Goal: Information Seeking & Learning: Learn about a topic

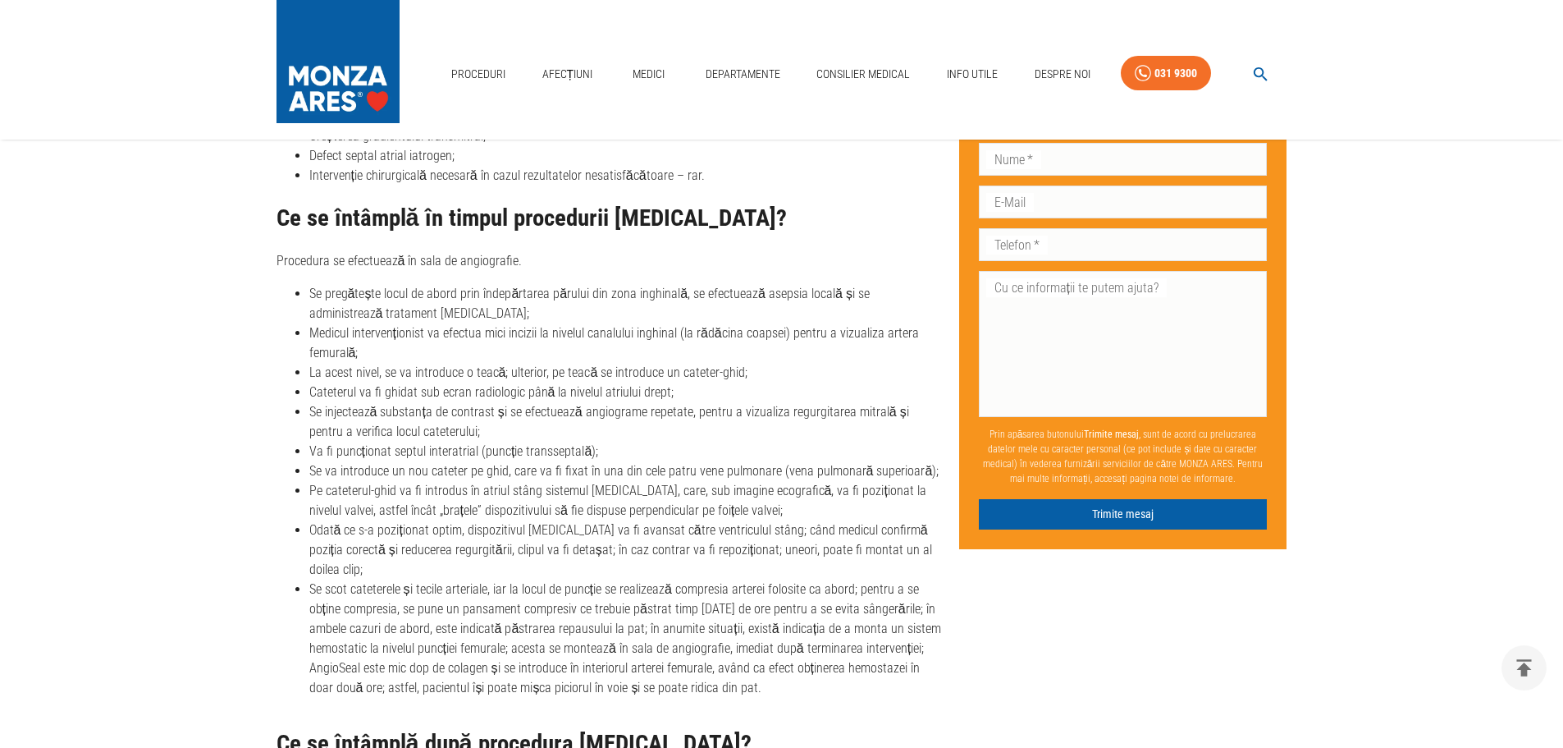
scroll to position [4551, 0]
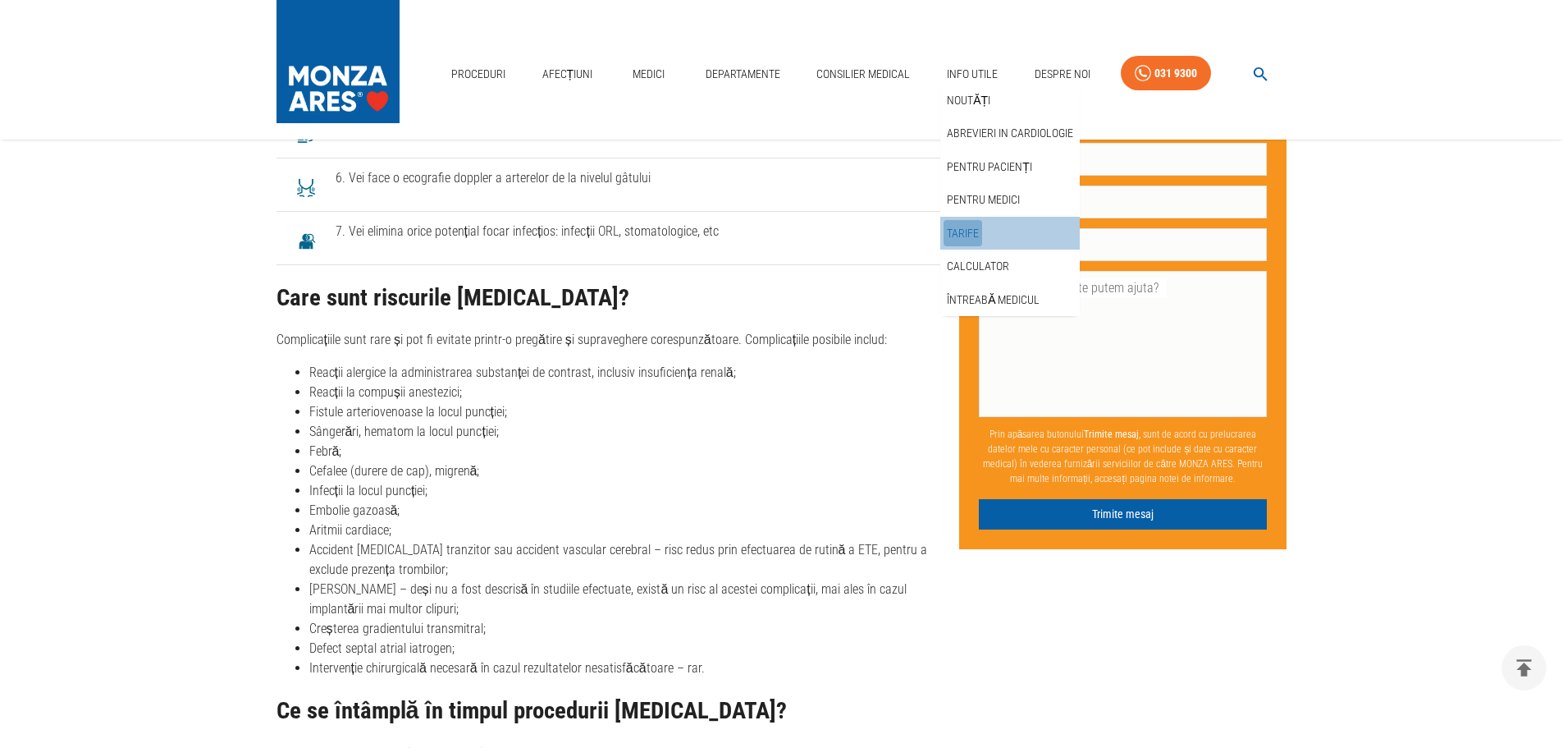
click at [956, 228] on link "Tarife" at bounding box center [963, 233] width 39 height 27
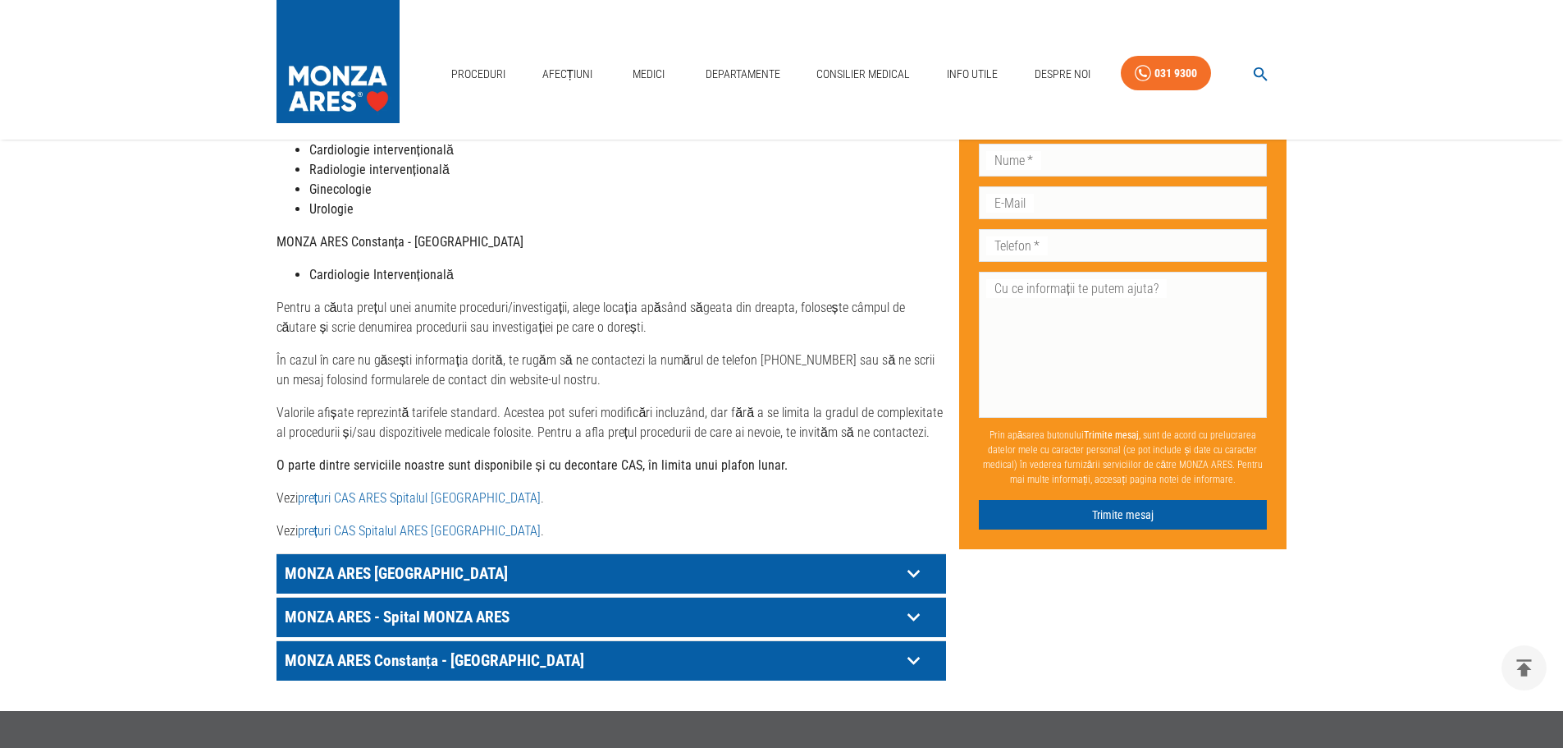
scroll to position [657, 0]
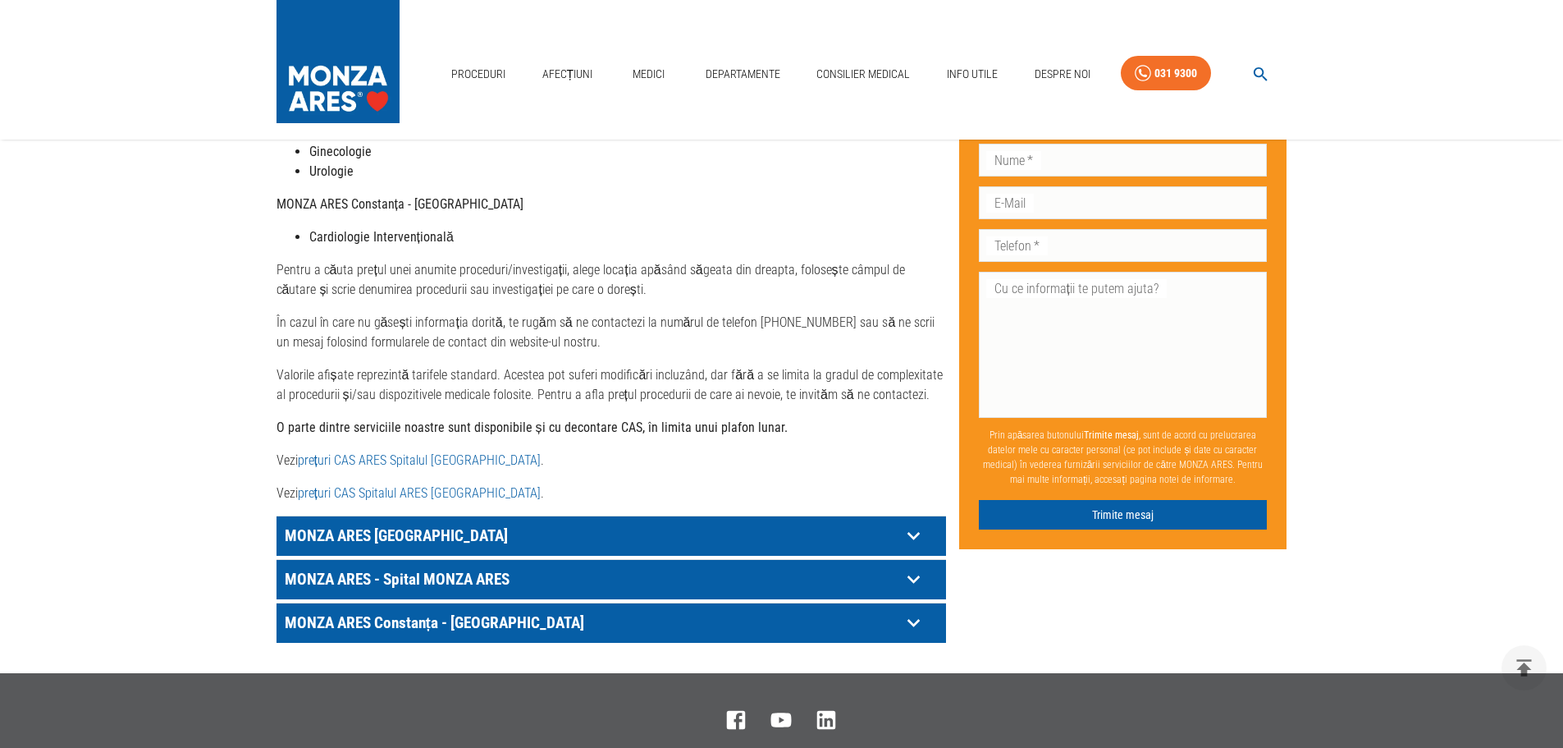
click at [427, 566] on p "MONZA ARES - Spital MONZA ARES" at bounding box center [591, 578] width 620 height 25
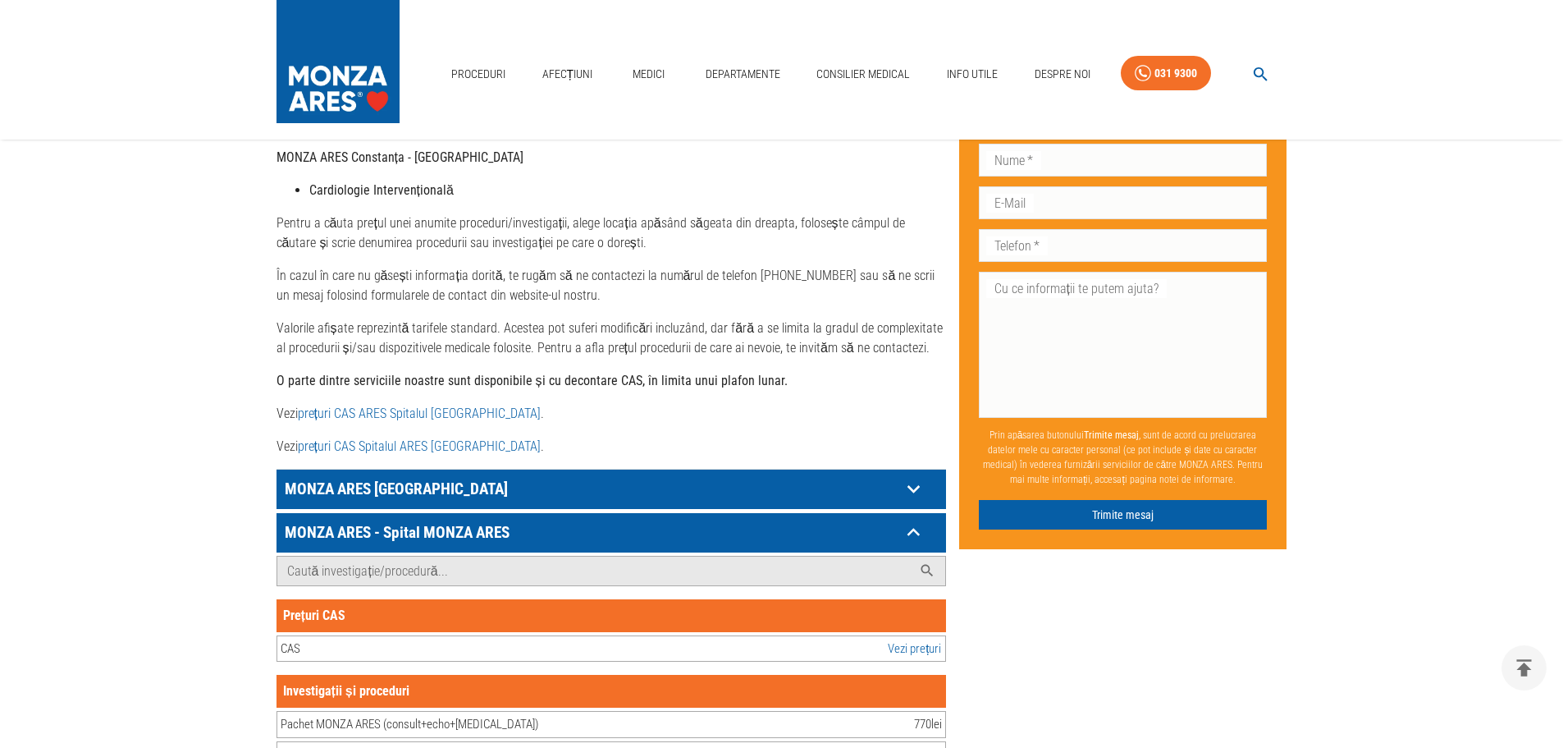
scroll to position [903, 0]
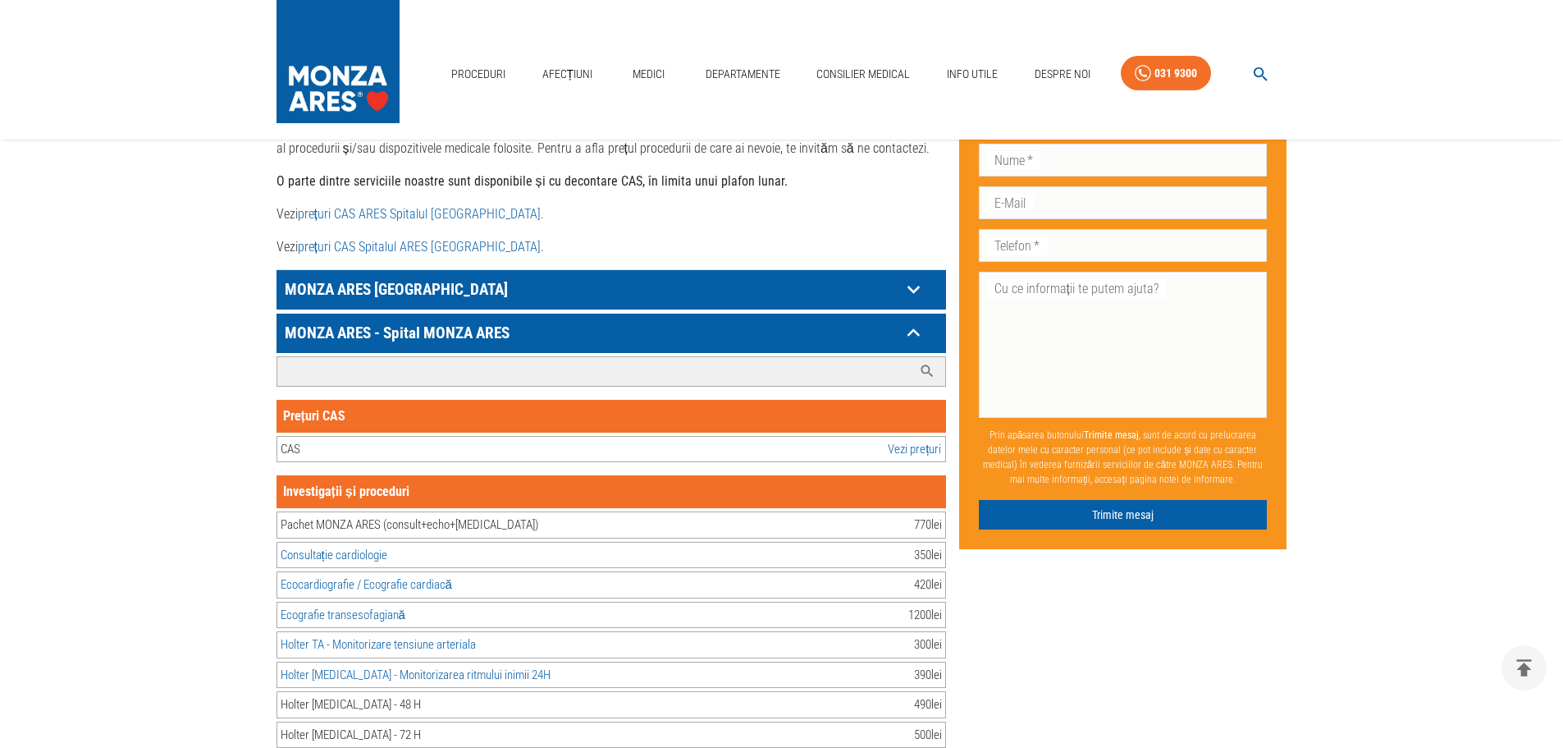
click at [308, 357] on input "Caută investigație/procedură..." at bounding box center [594, 371] width 635 height 29
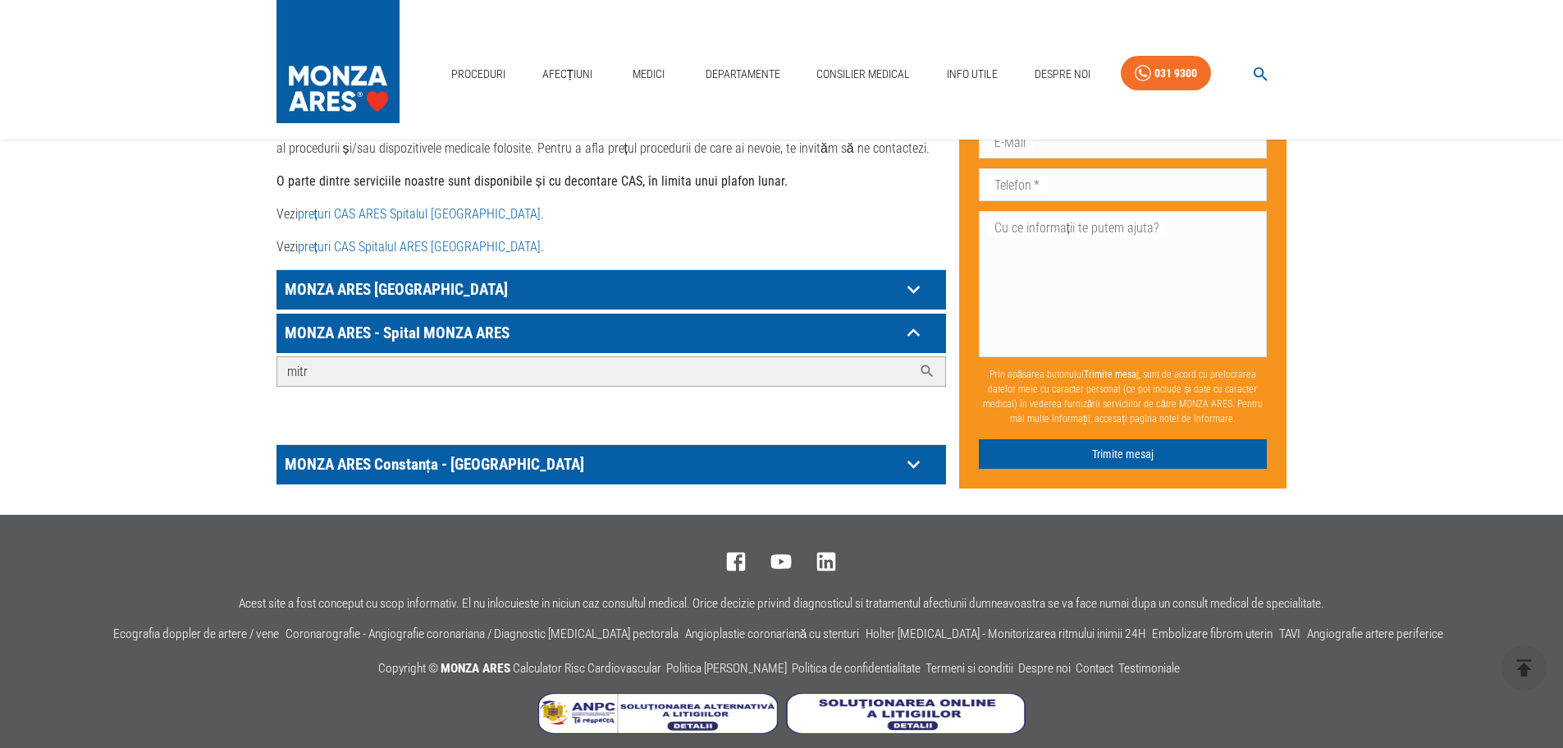
scroll to position [900, 0]
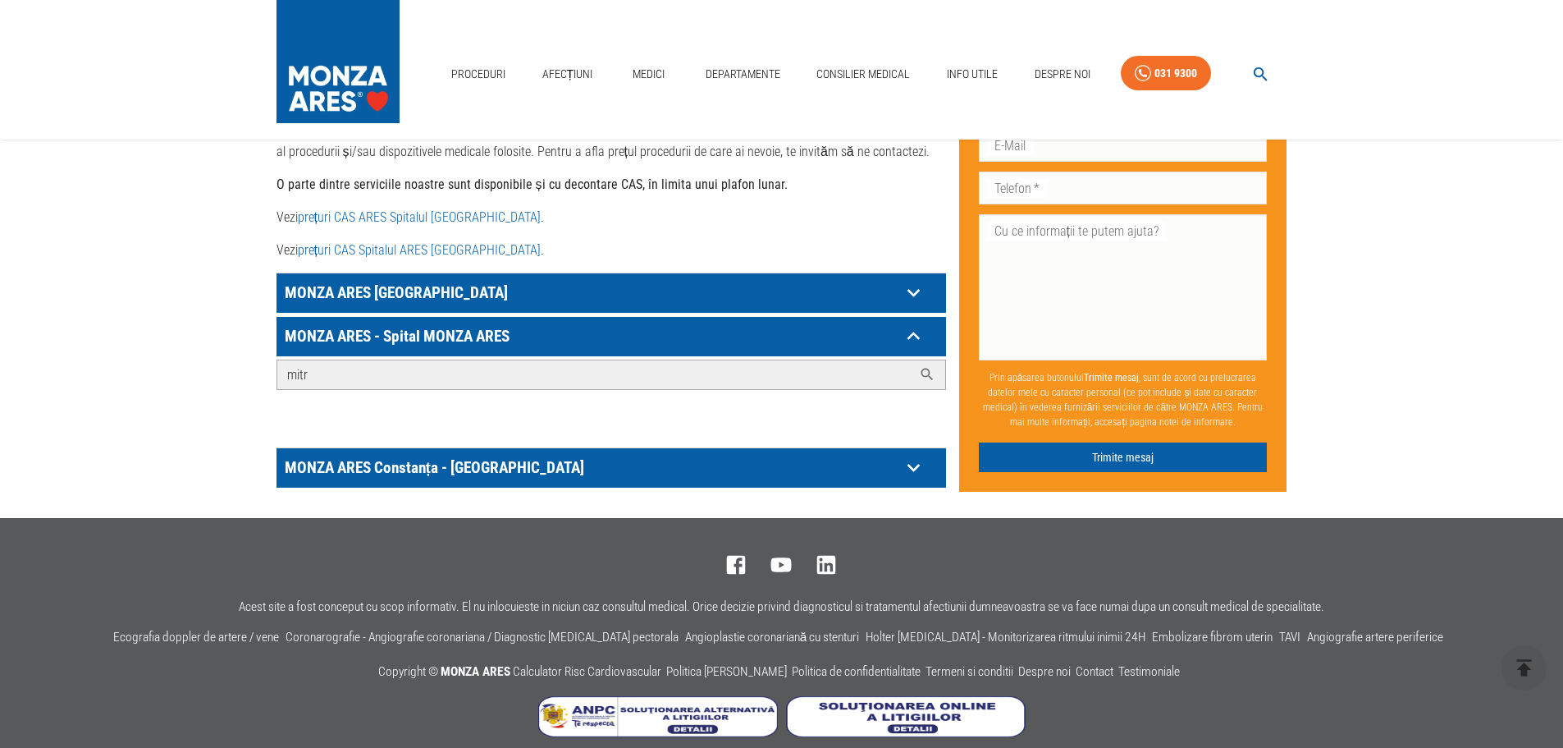
type input "mitra"
drag, startPoint x: 317, startPoint y: 351, endPoint x: 256, endPoint y: 355, distance: 60.9
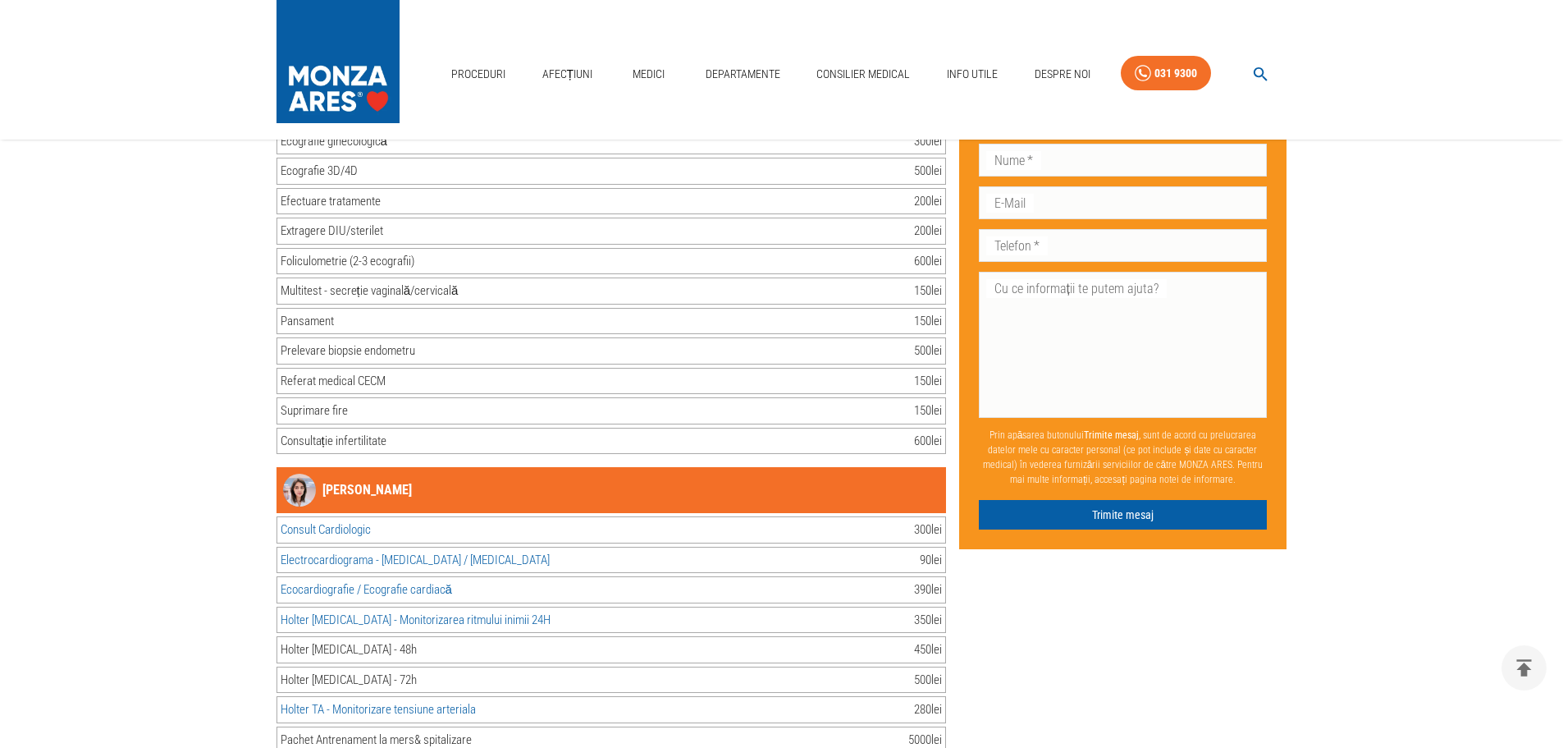
scroll to position [4760, 0]
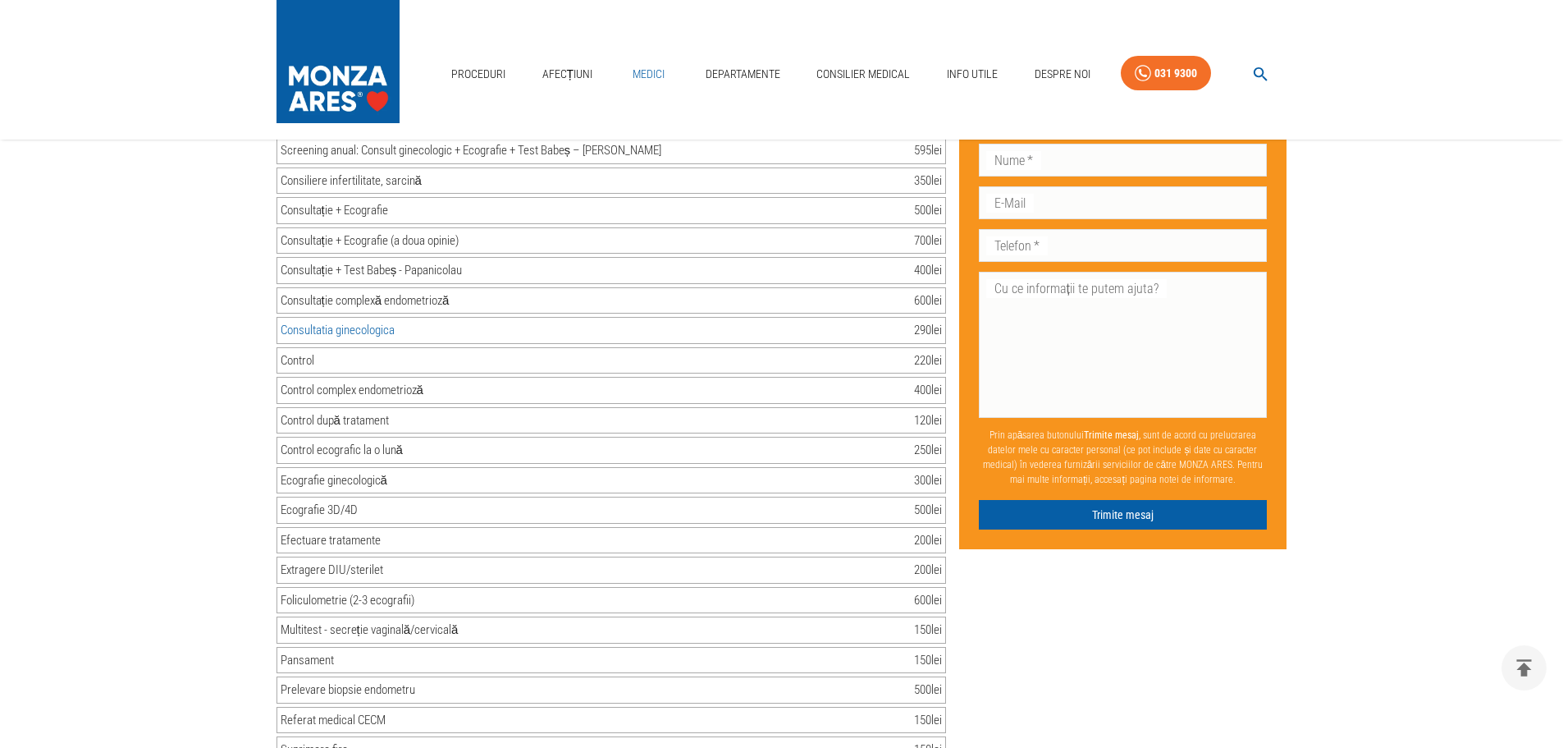
click at [653, 64] on link "Medici" at bounding box center [649, 74] width 53 height 34
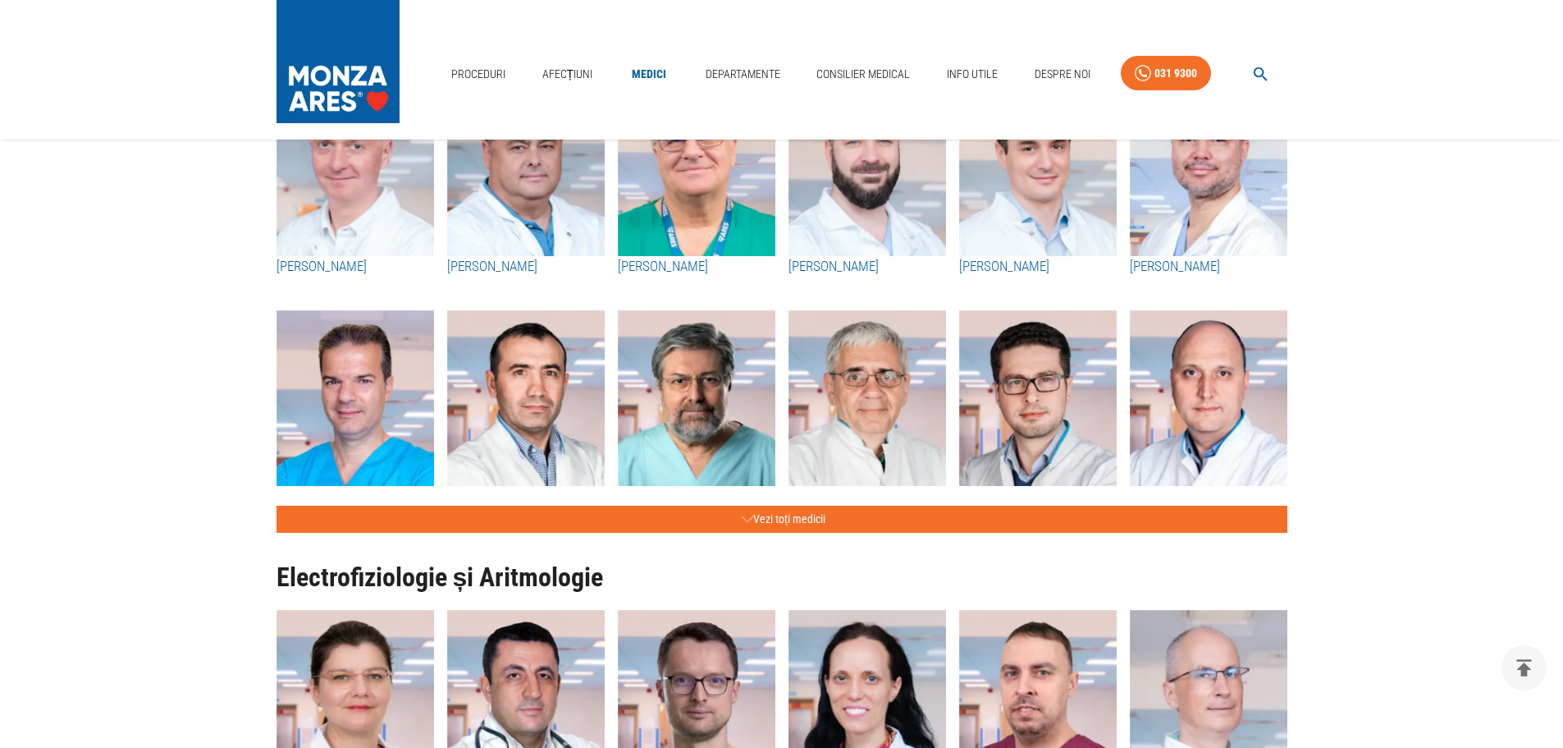
scroll to position [657, 0]
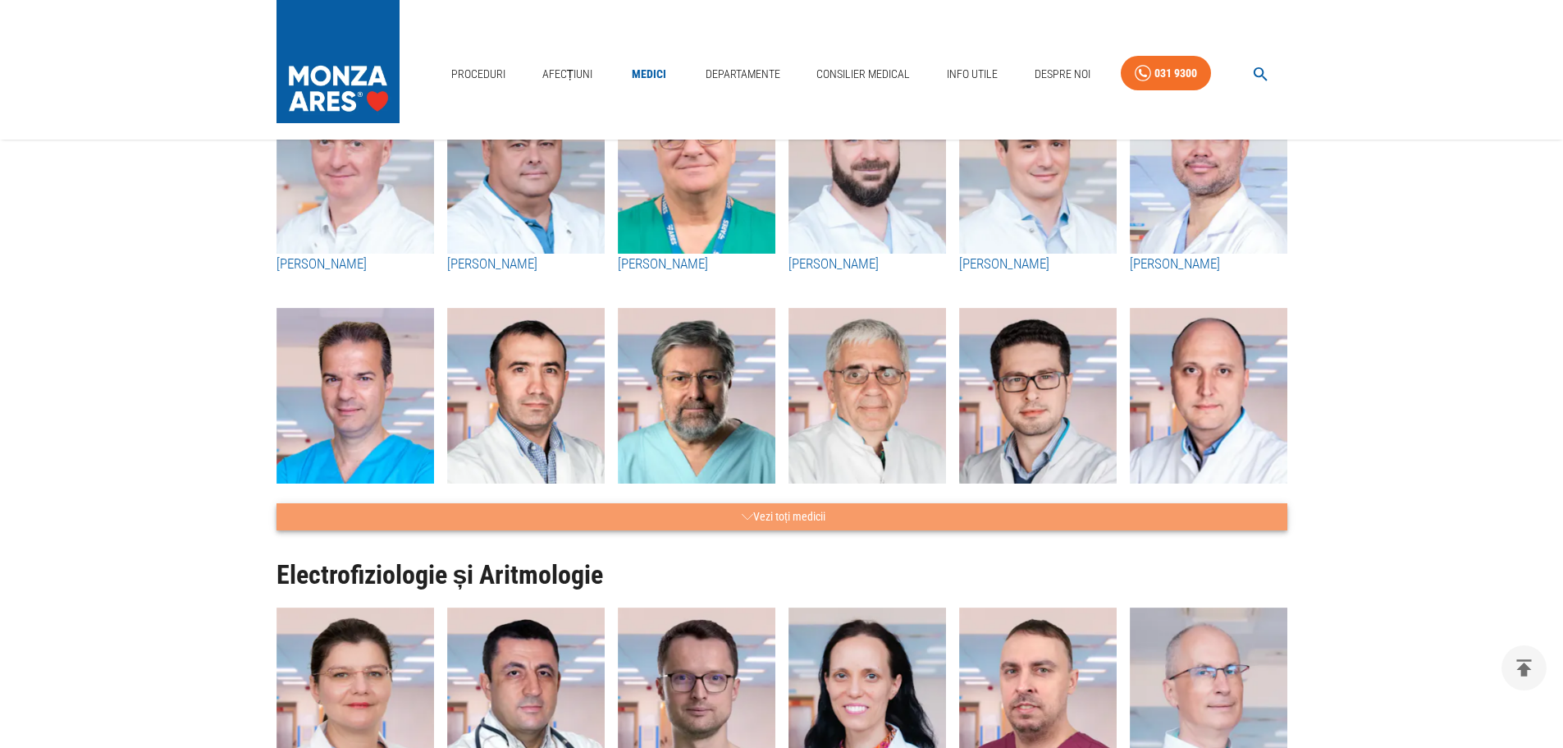
click at [738, 506] on button "Vezi toți medicii" at bounding box center [782, 516] width 1011 height 27
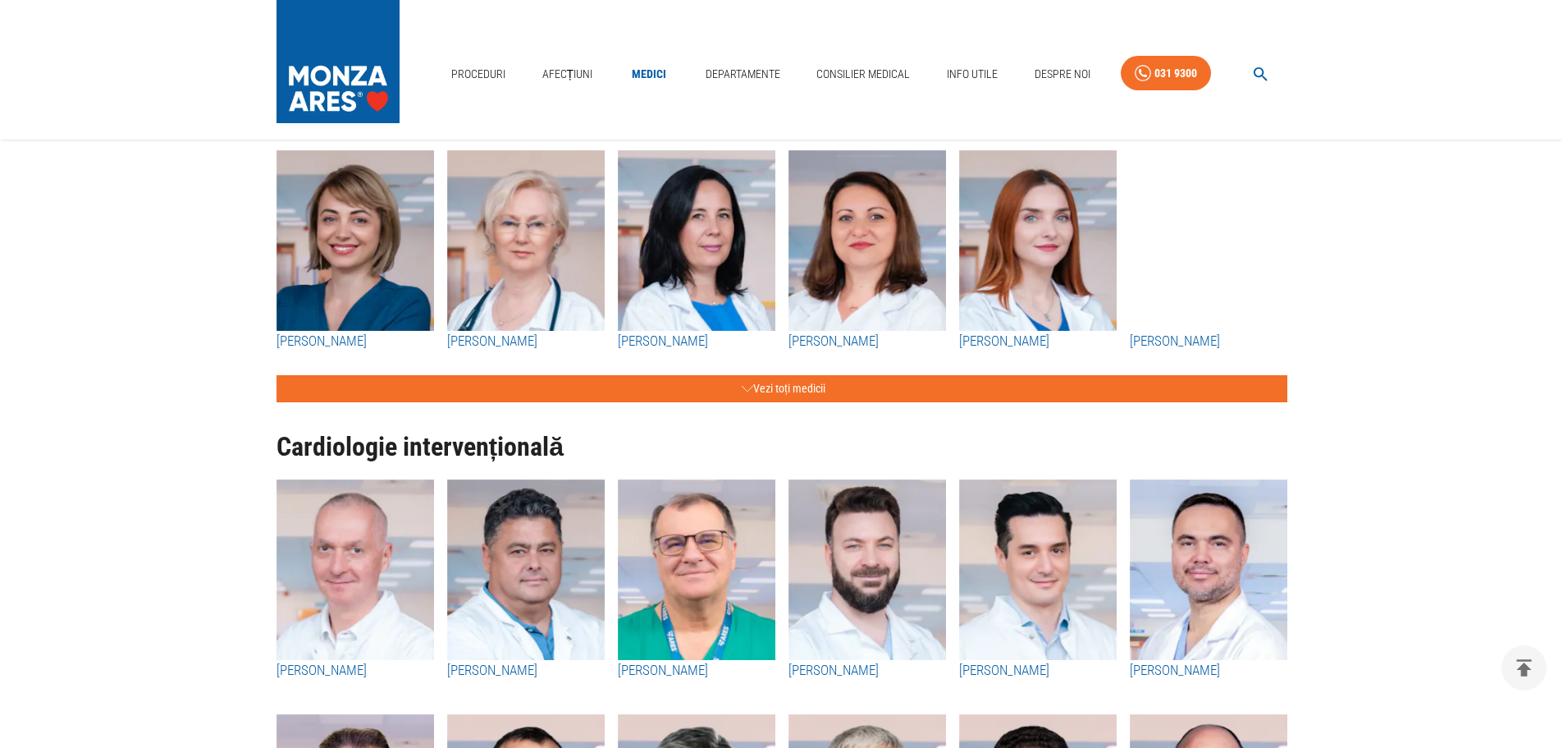
scroll to position [246, 0]
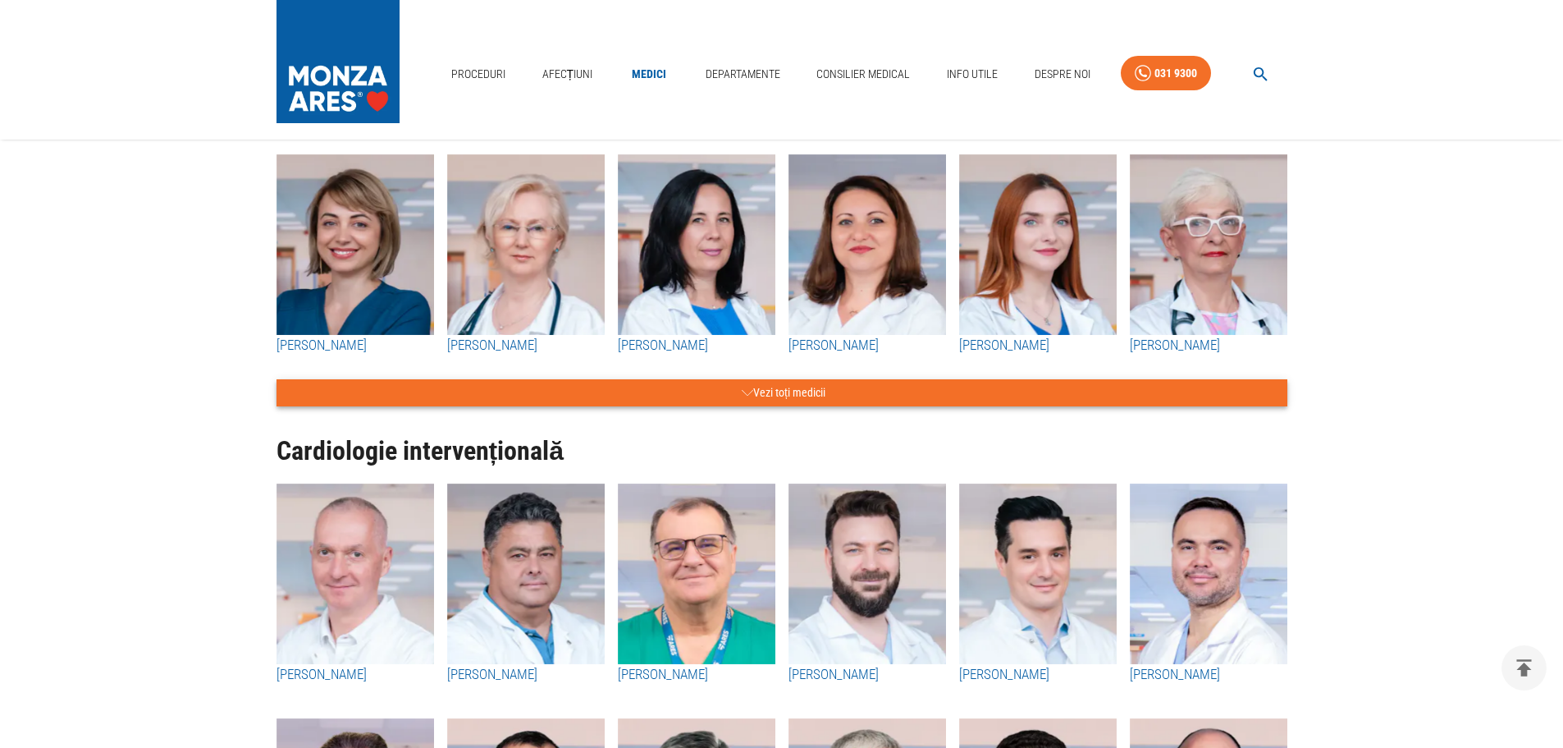
click at [776, 391] on button "Vezi toți medicii" at bounding box center [782, 392] width 1011 height 27
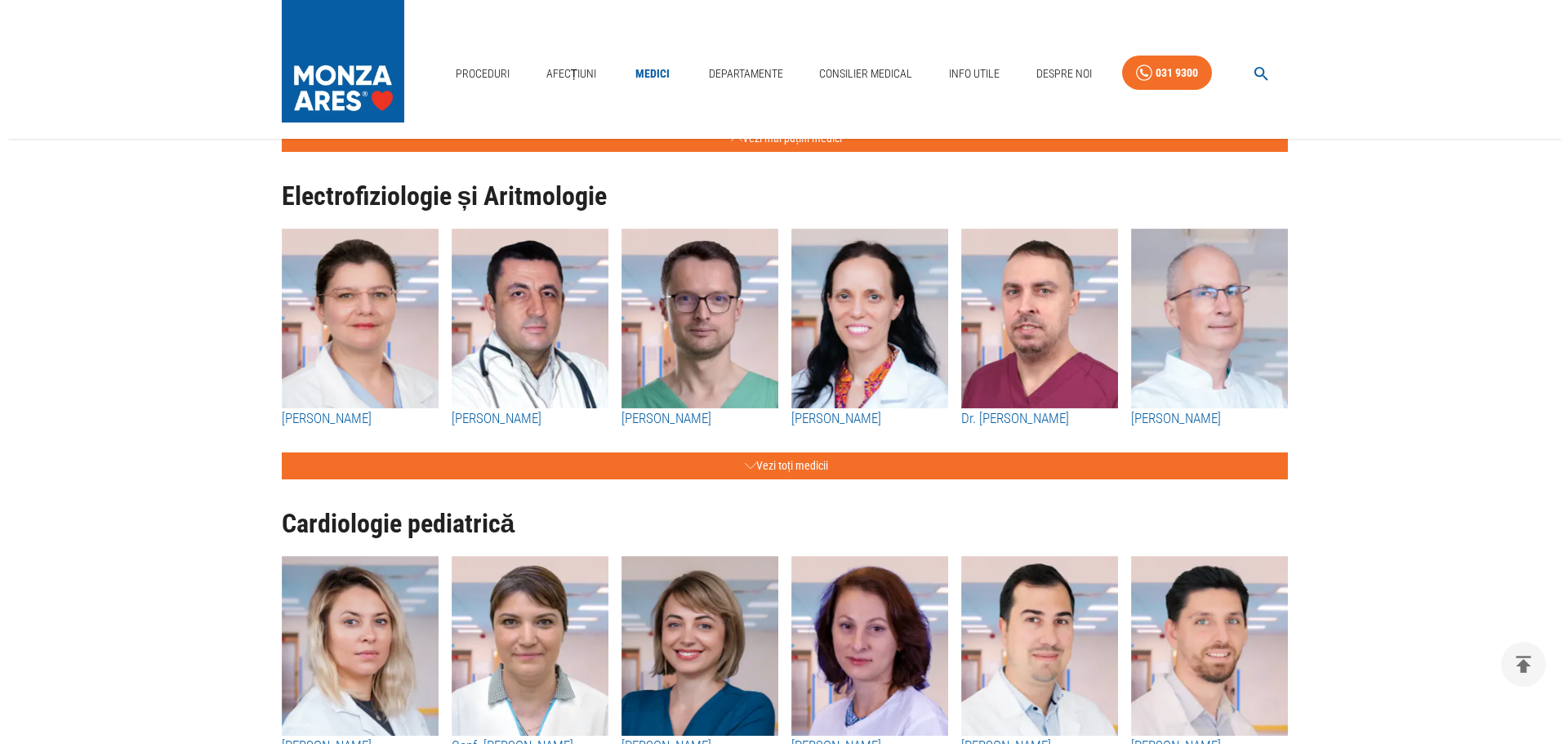
scroll to position [4653, 0]
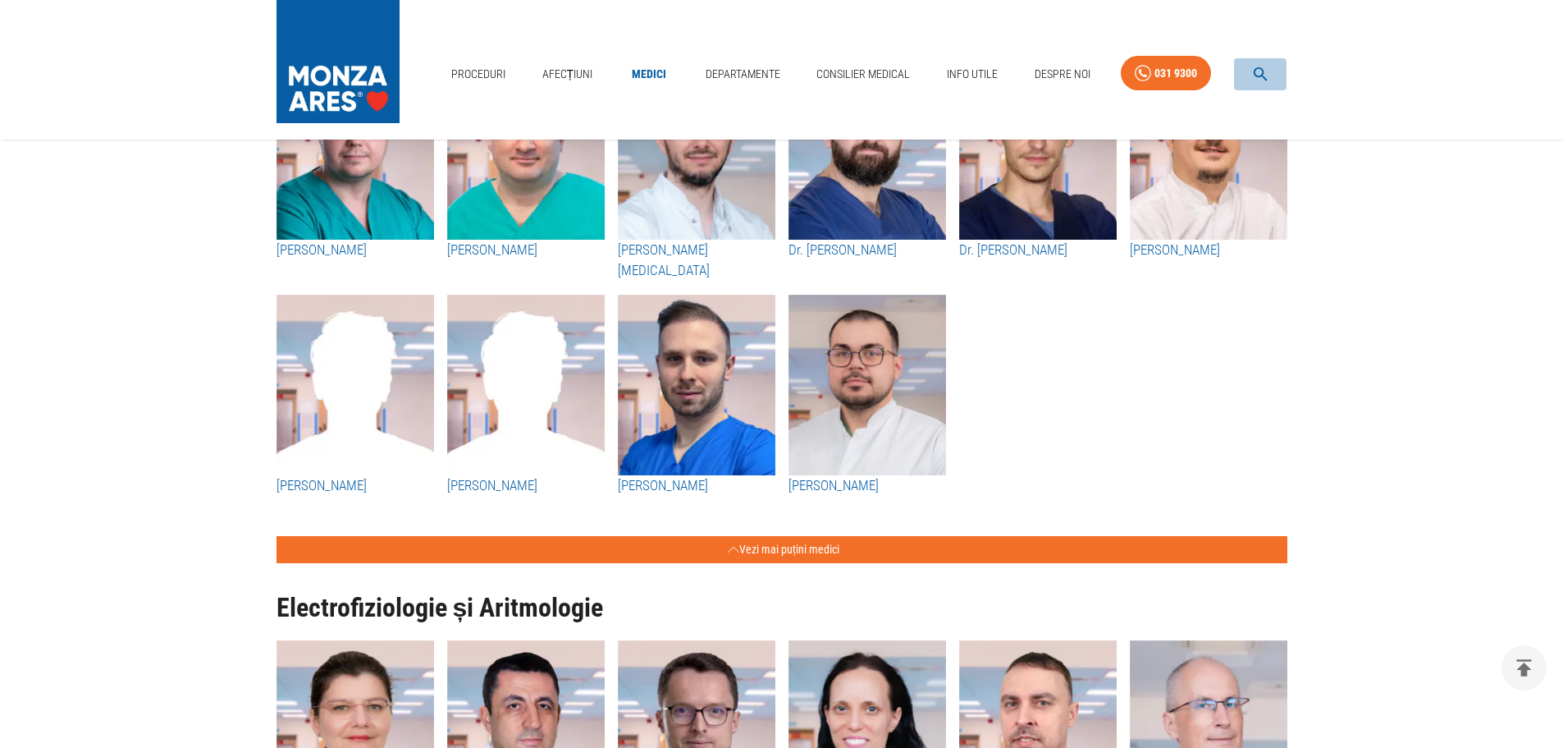
click at [1258, 76] on icon "button" at bounding box center [1261, 74] width 19 height 19
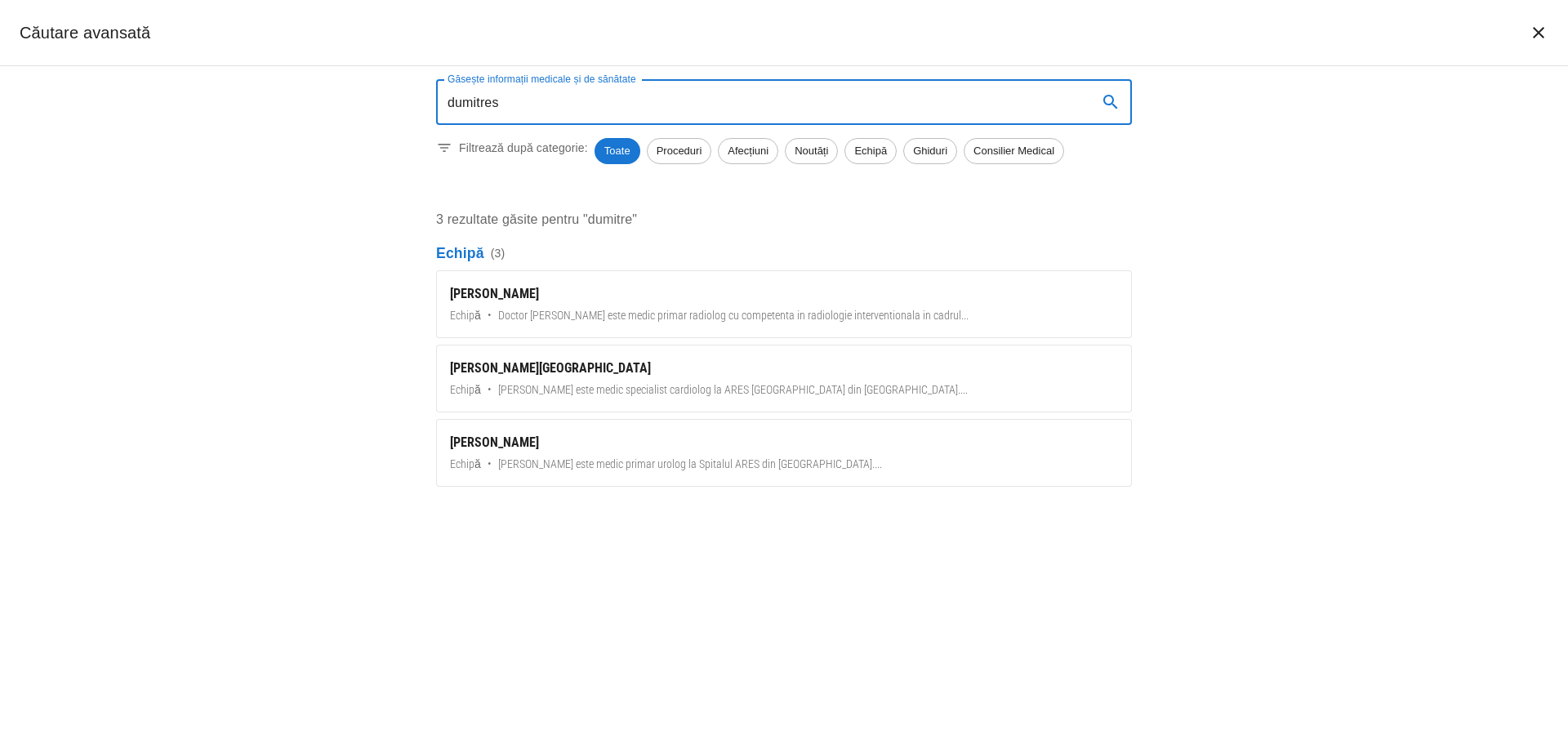
type input "dumitresc"
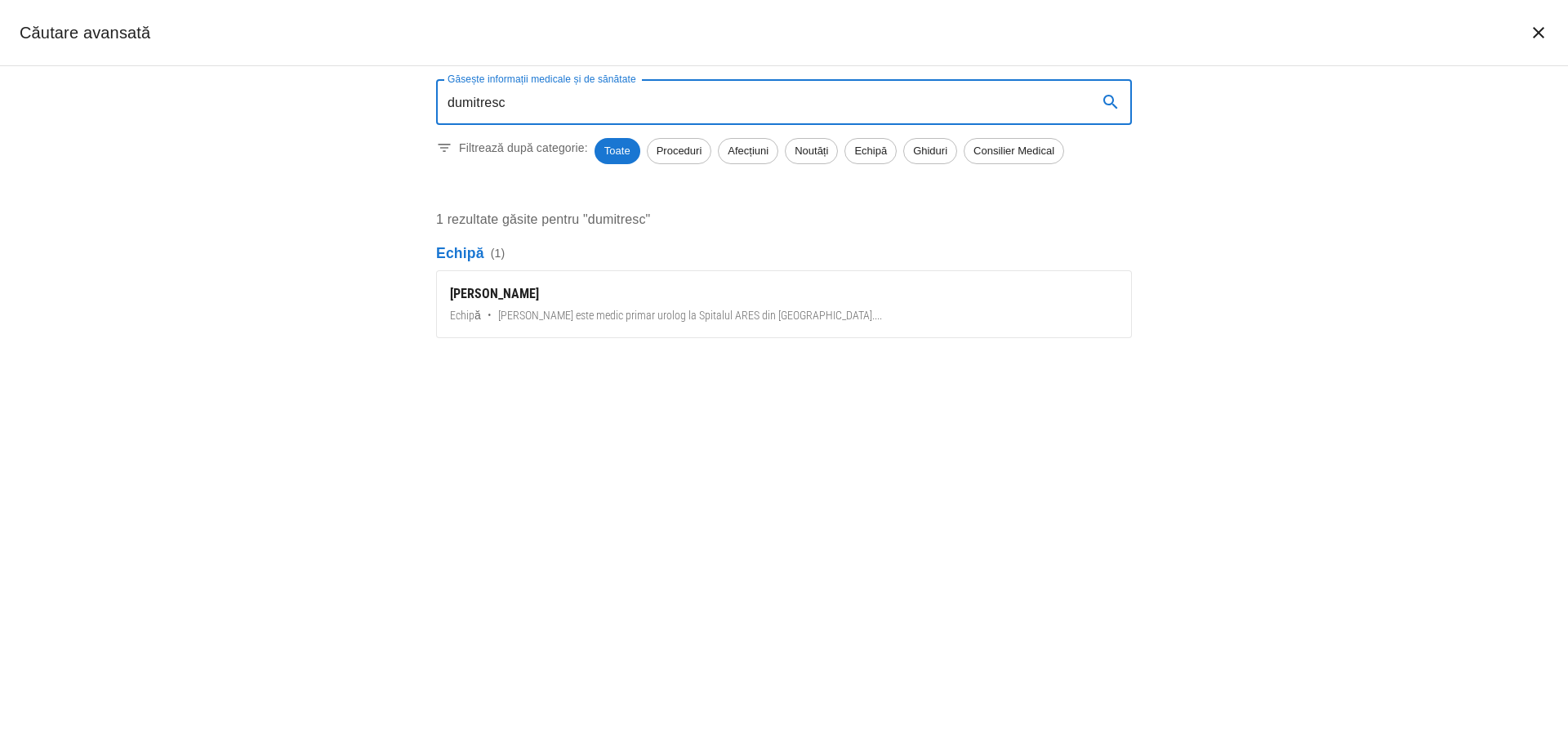
drag, startPoint x: 517, startPoint y: 97, endPoint x: 352, endPoint y: 94, distance: 165.0
click at [358, 97] on div "Găsește informații medicale și de sănătate dumitresc Găsește informații medical…" at bounding box center [784, 404] width 1568 height 677
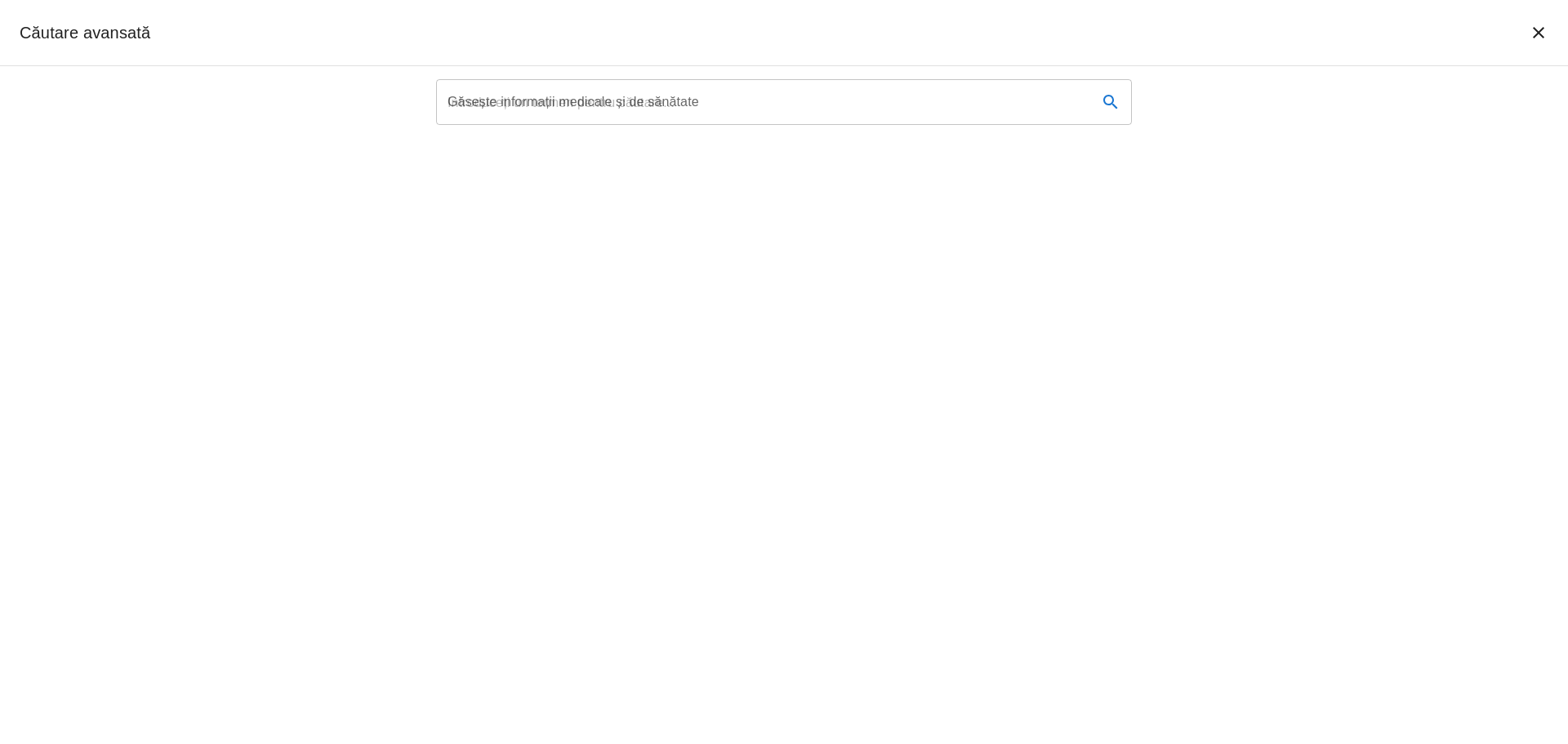
scroll to position [808, 0]
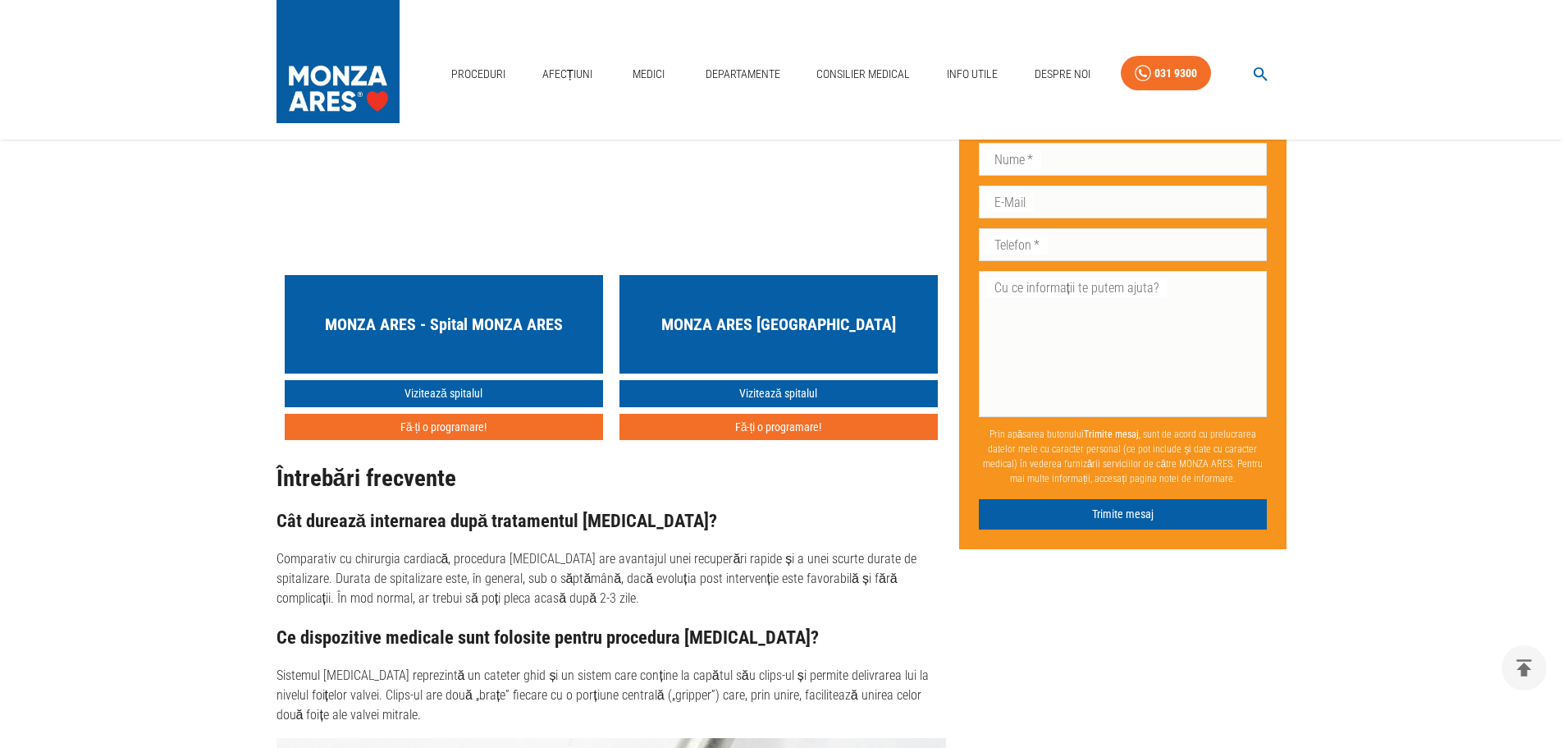
scroll to position [6439, 0]
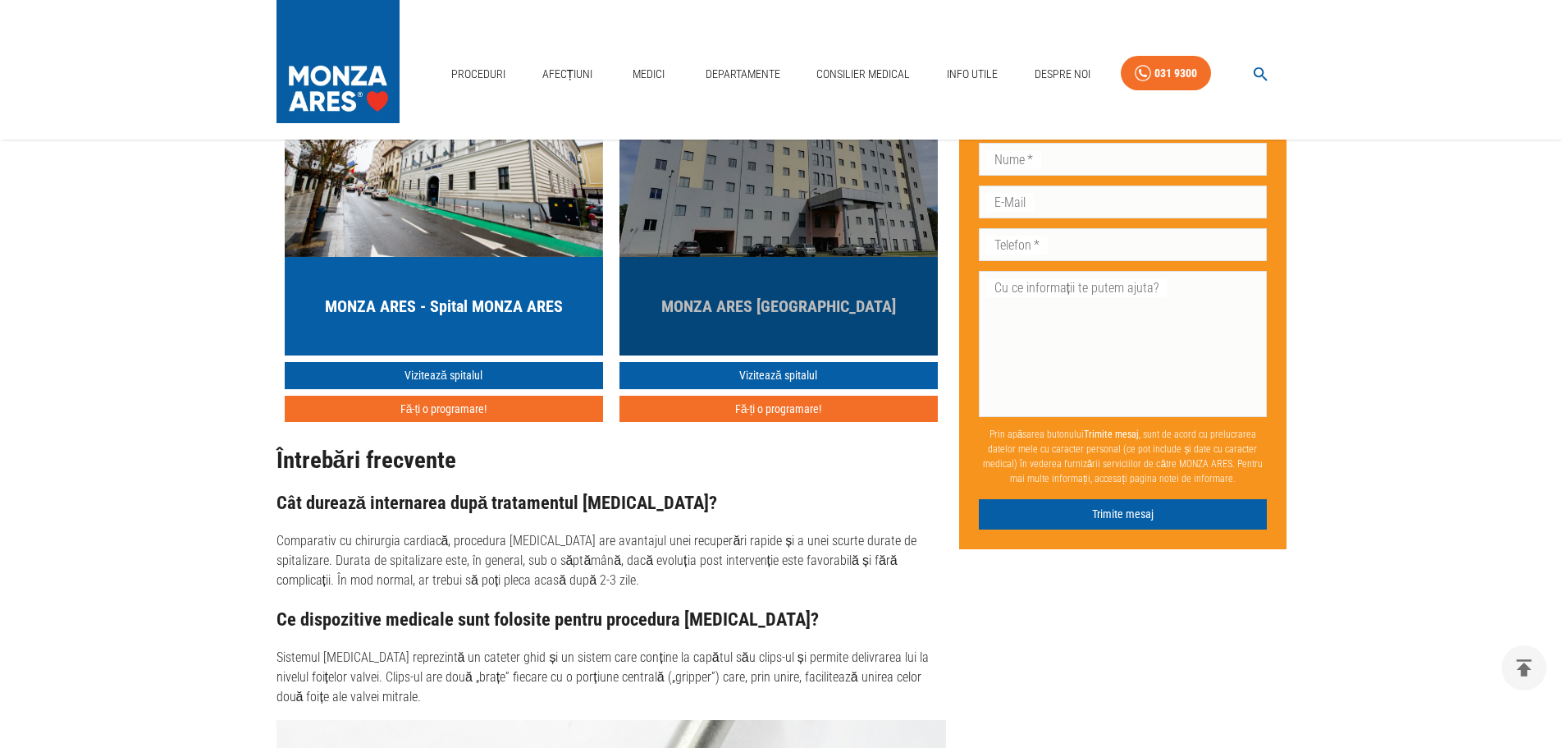
click at [831, 318] on h5 "MONZA ARES [GEOGRAPHIC_DATA]" at bounding box center [779, 306] width 235 height 23
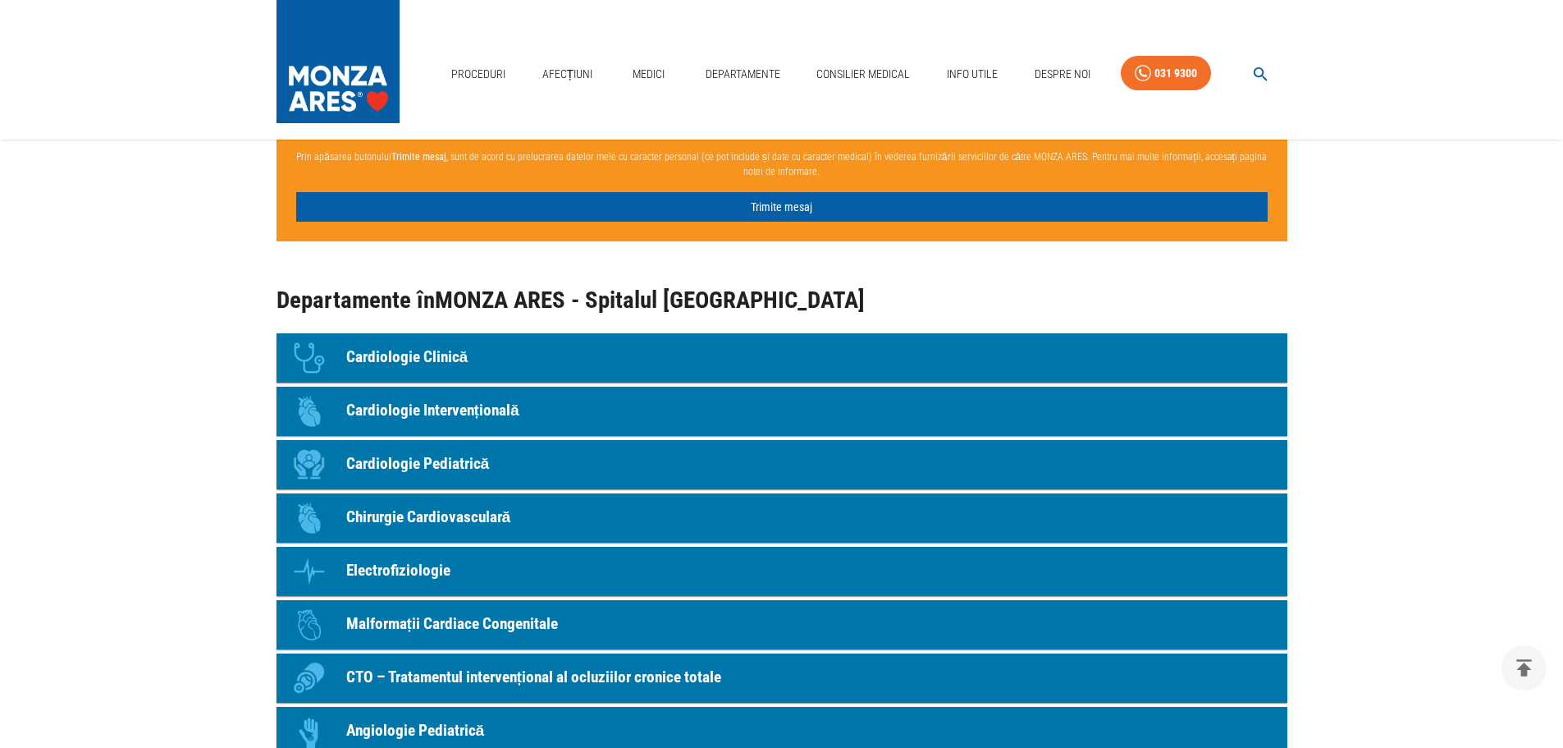
scroll to position [1477, 0]
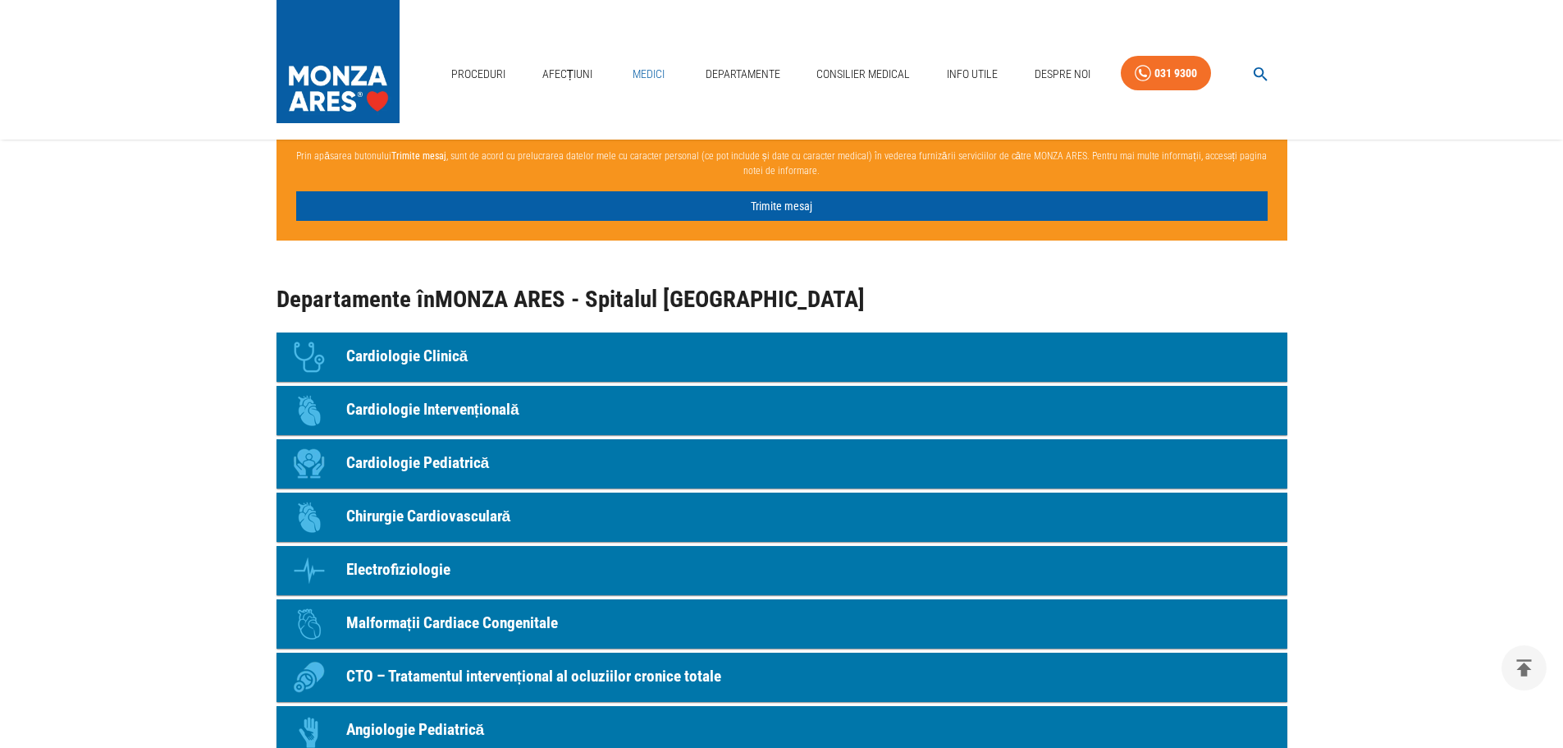
click at [642, 71] on link "Medici" at bounding box center [649, 74] width 53 height 34
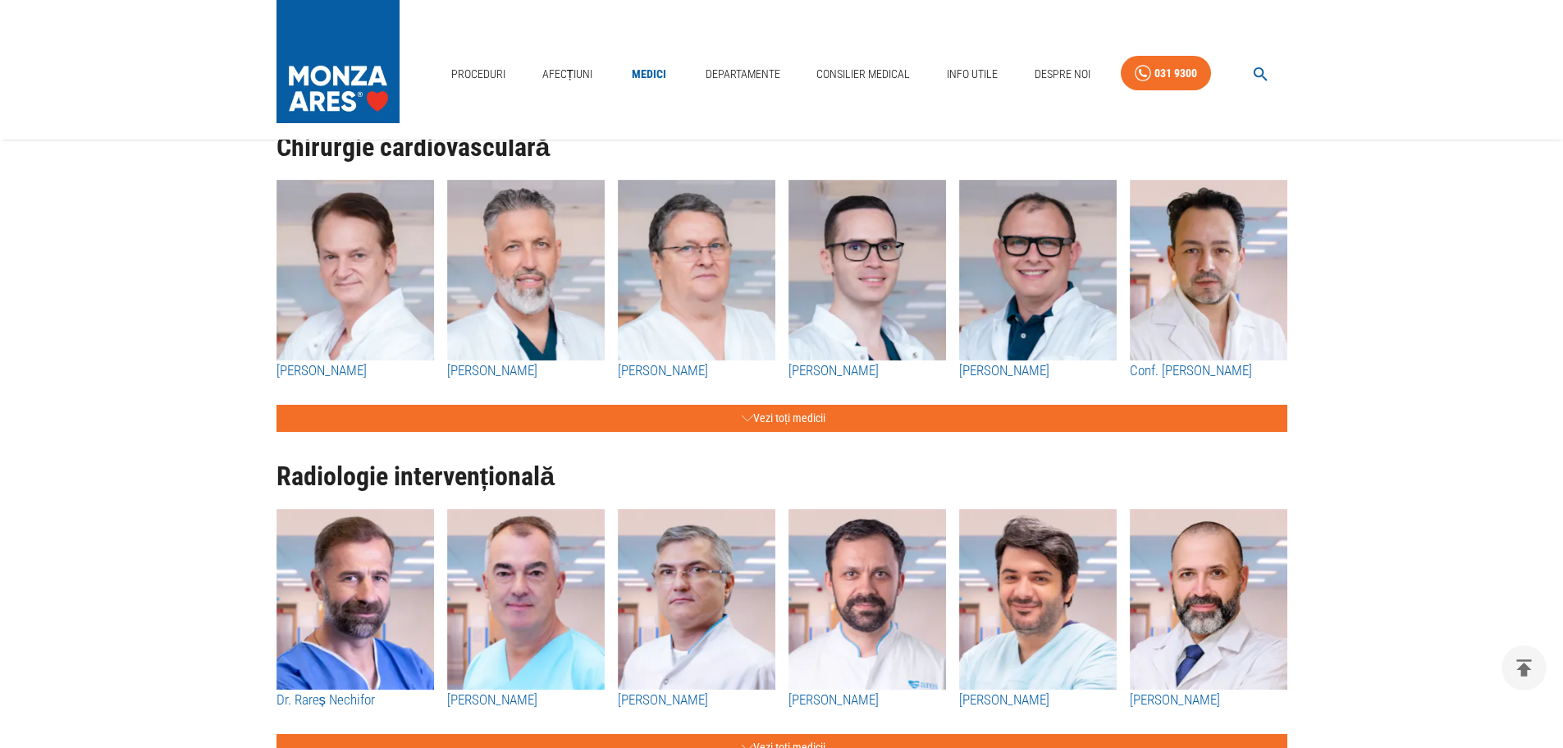
scroll to position [1724, 0]
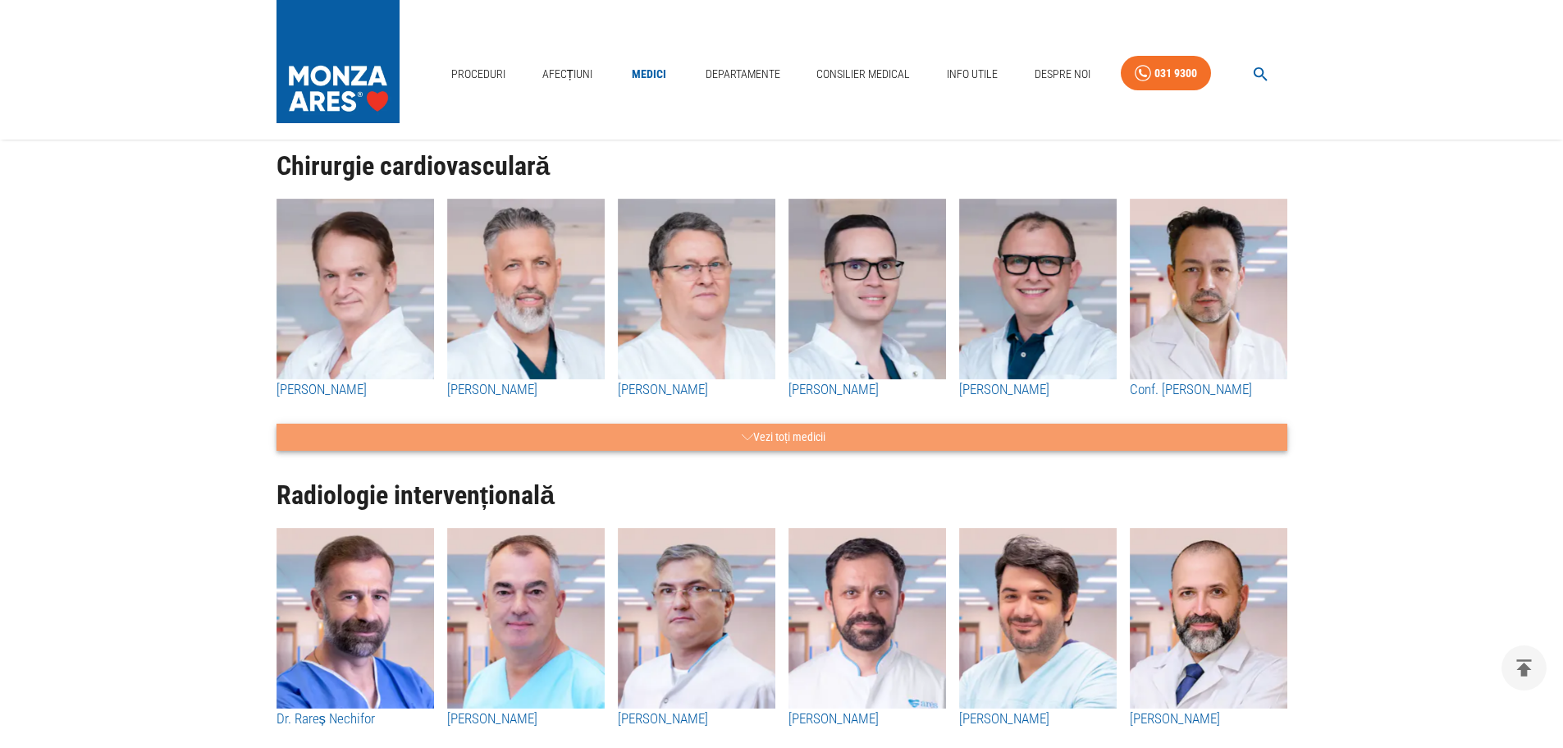
click at [824, 438] on button "Vezi toți medicii" at bounding box center [782, 436] width 1011 height 27
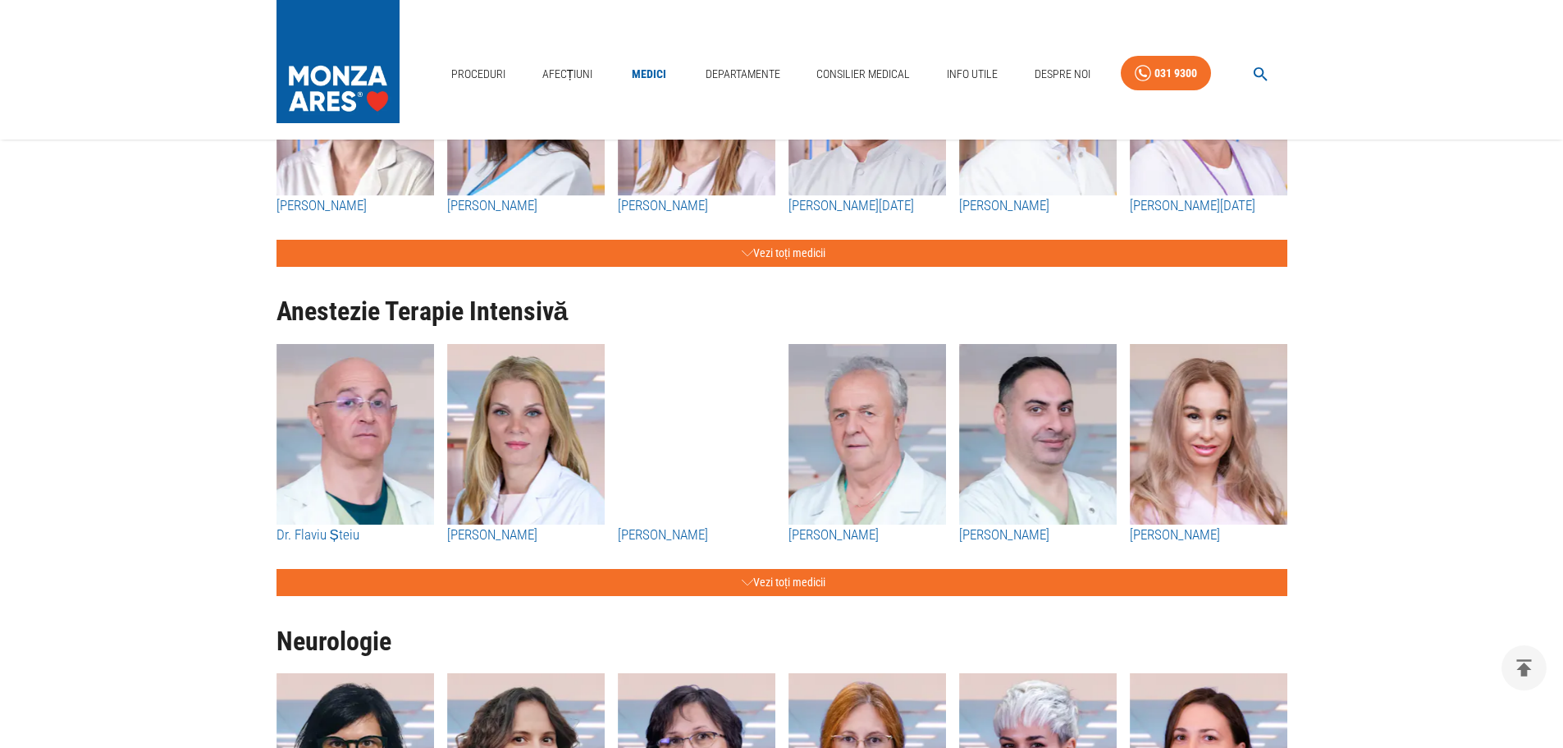
scroll to position [3447, 0]
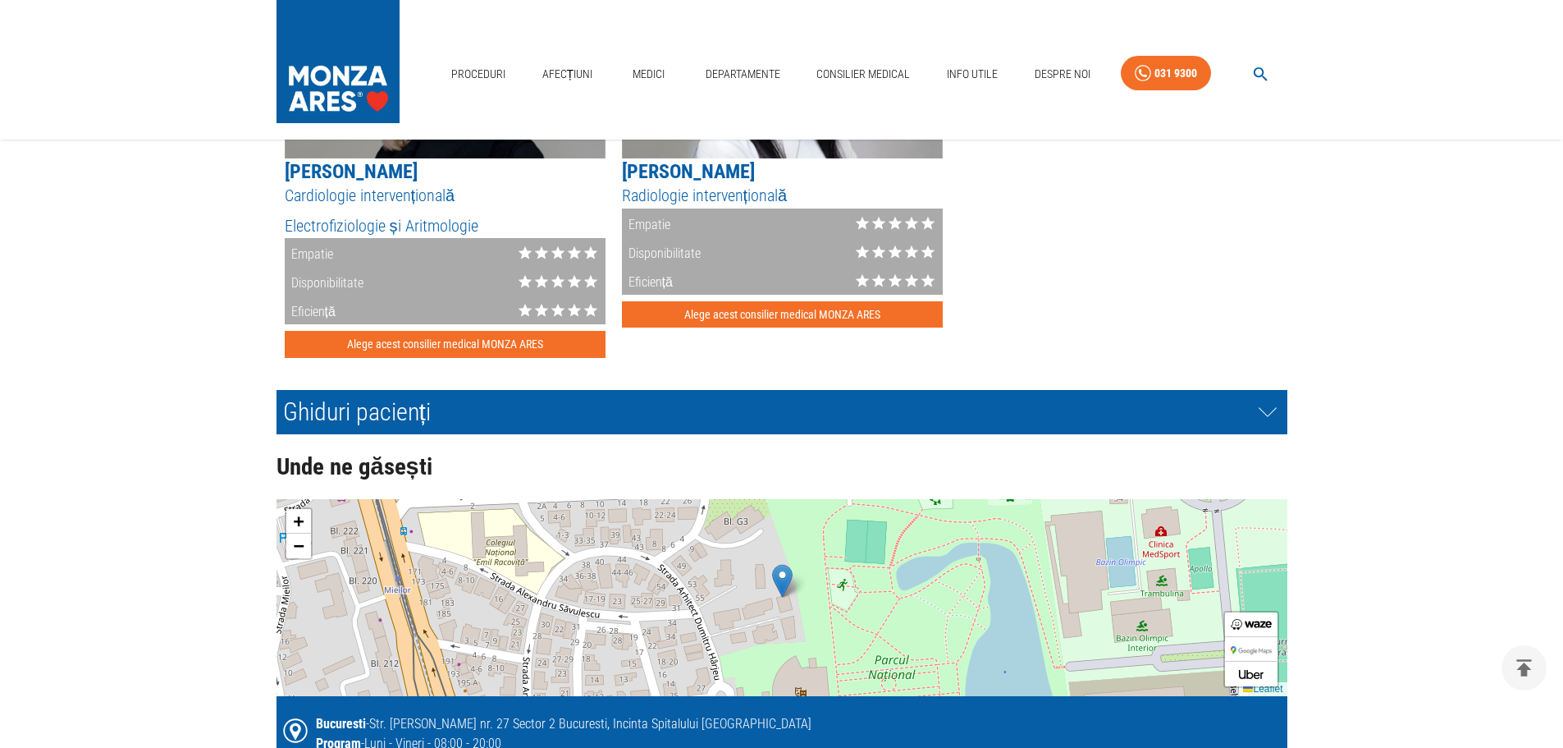
scroll to position [1477, 0]
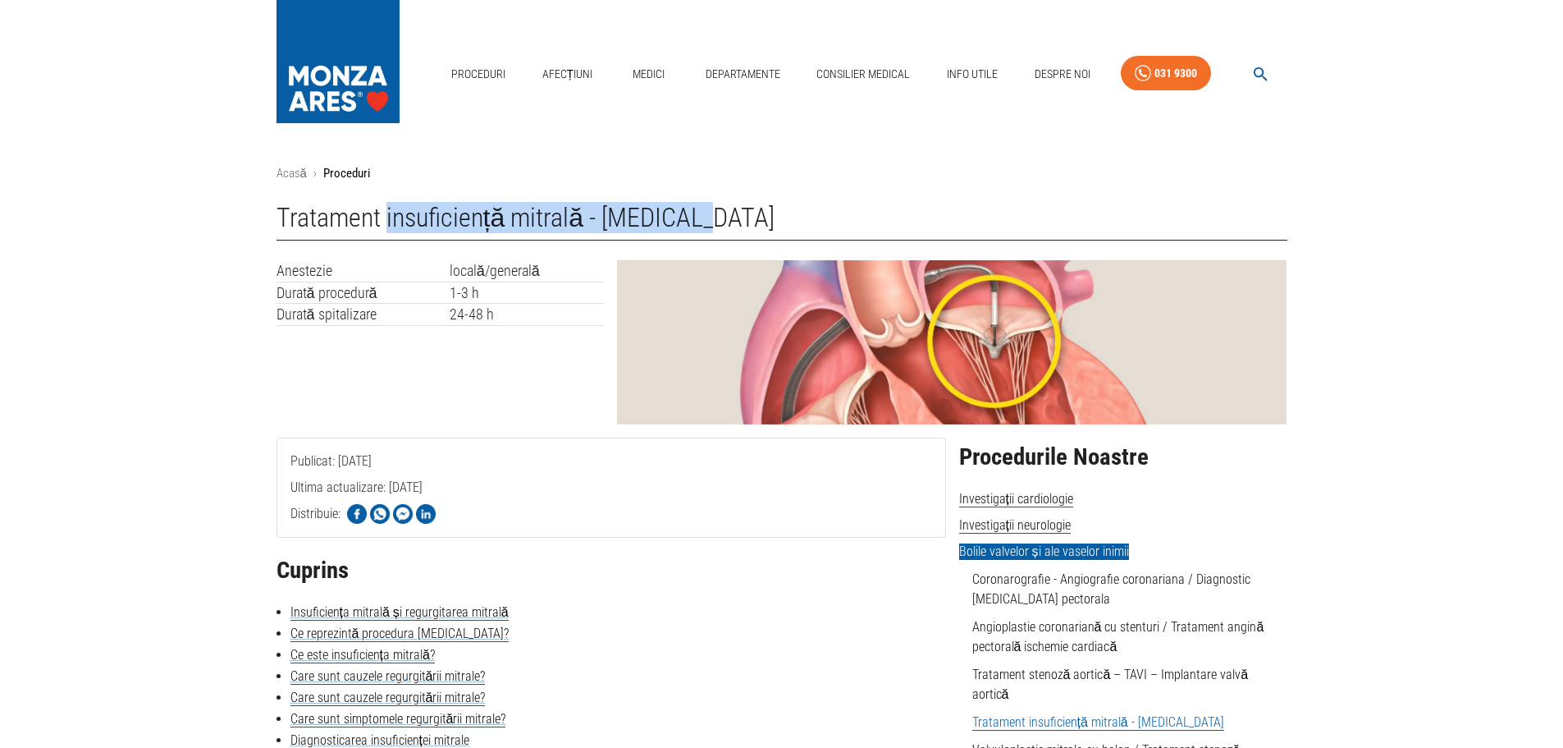
drag, startPoint x: 387, startPoint y: 214, endPoint x: 727, endPoint y: 227, distance: 340.9
click at [727, 227] on h1 "Tratament insuficiență mitrală - [MEDICAL_DATA]" at bounding box center [782, 222] width 1011 height 38
copy h1 "insuficiență mitrală - [MEDICAL_DATA]"
